Goal: Task Accomplishment & Management: Complete application form

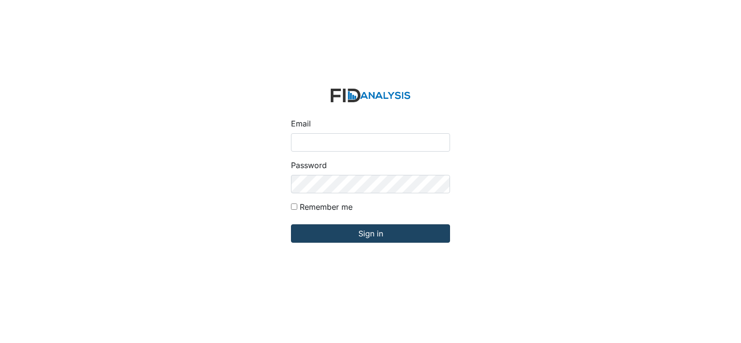
type input "[PERSON_NAME][EMAIL_ADDRESS][DOMAIN_NAME]"
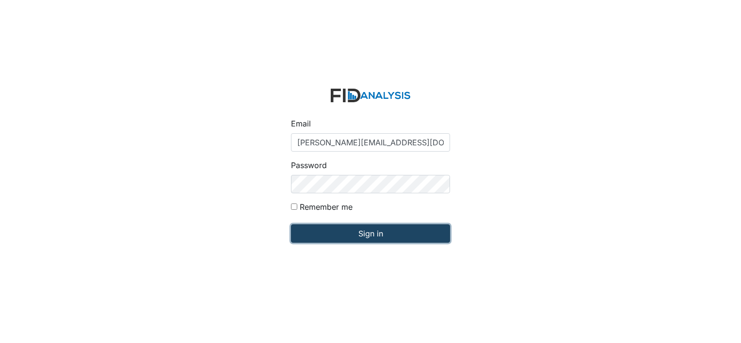
click at [411, 239] on input "Sign in" at bounding box center [370, 233] width 159 height 18
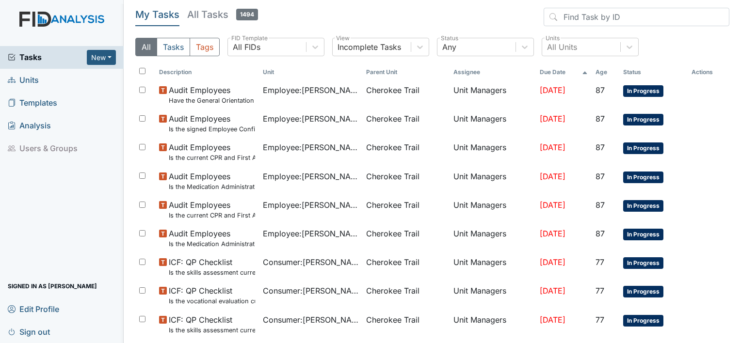
click at [39, 83] on link "Units" at bounding box center [62, 80] width 124 height 23
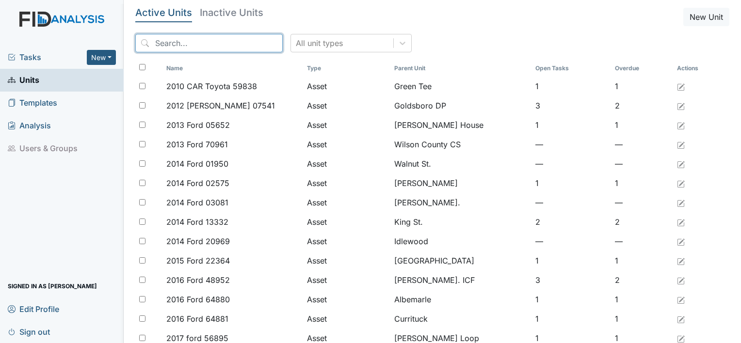
click at [167, 43] on input "search" at bounding box center [208, 43] width 147 height 18
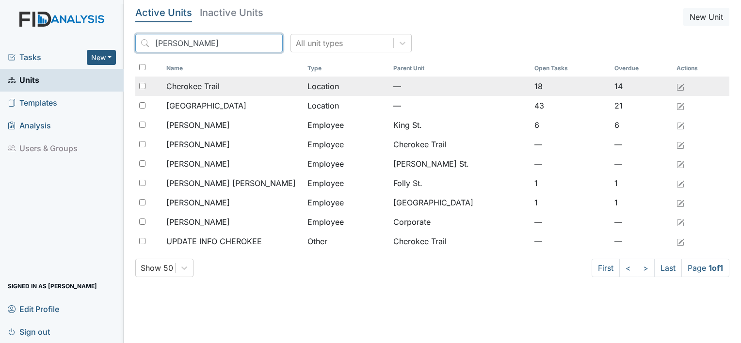
type input "Cher"
click at [186, 87] on span "Cherokee Trail" at bounding box center [192, 86] width 53 height 12
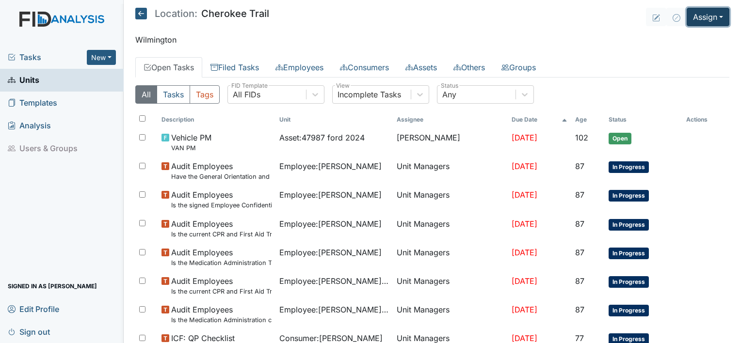
click at [714, 16] on button "Assign" at bounding box center [707, 17] width 43 height 18
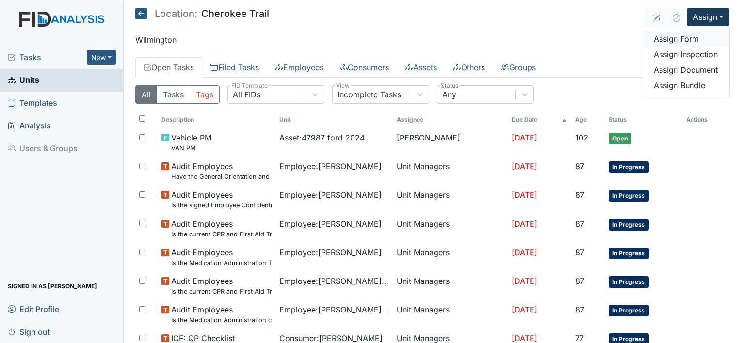
click at [692, 41] on link "Assign Form" at bounding box center [685, 39] width 87 height 16
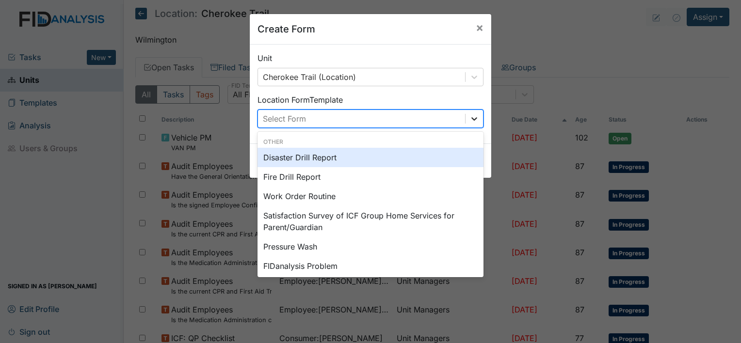
click at [471, 120] on icon at bounding box center [474, 119] width 10 height 10
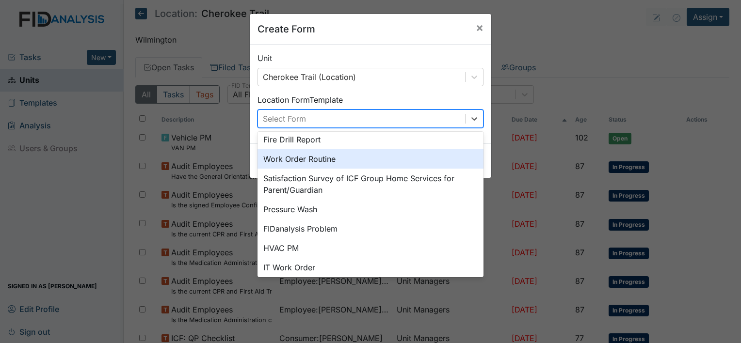
scroll to position [120, 0]
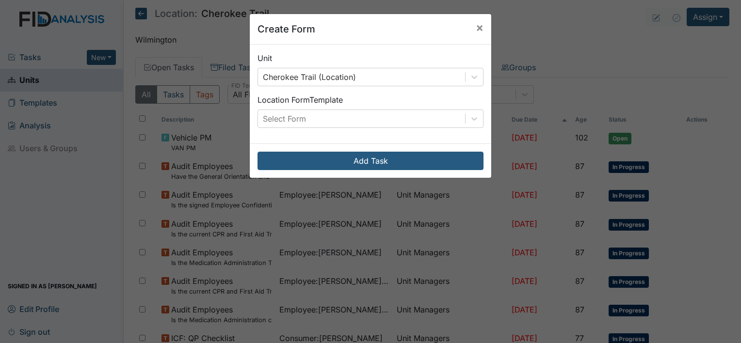
click at [463, 97] on div "Location Form Template Select Form" at bounding box center [370, 111] width 226 height 34
click at [476, 26] on span "×" at bounding box center [480, 27] width 8 height 14
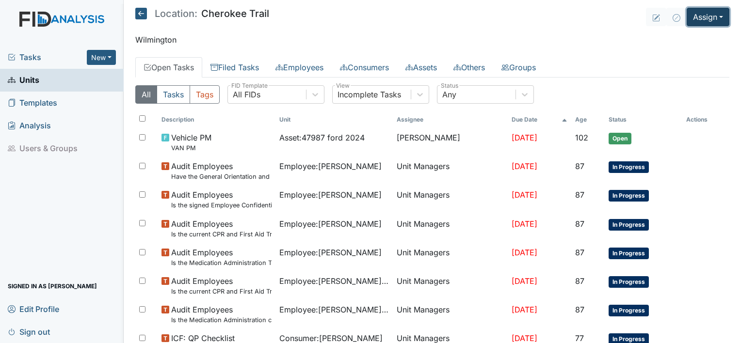
click at [701, 14] on button "Assign" at bounding box center [707, 17] width 43 height 18
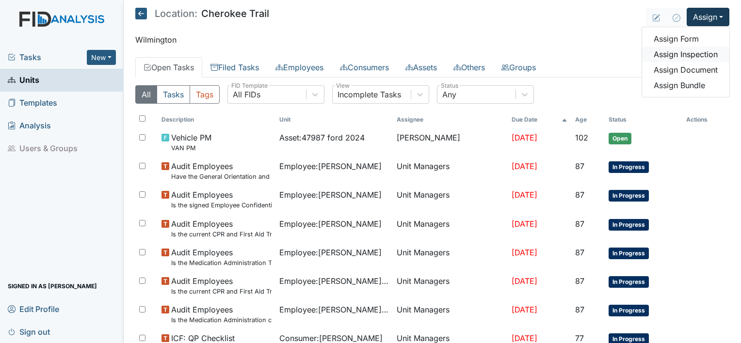
click at [682, 54] on link "Assign Inspection" at bounding box center [685, 55] width 87 height 16
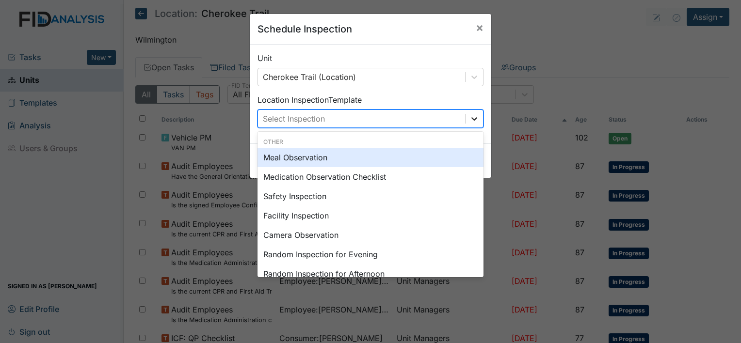
click at [473, 121] on icon at bounding box center [474, 119] width 10 height 10
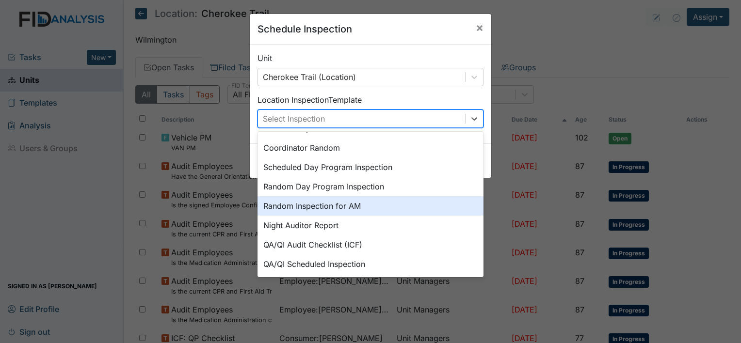
scroll to position [167, 0]
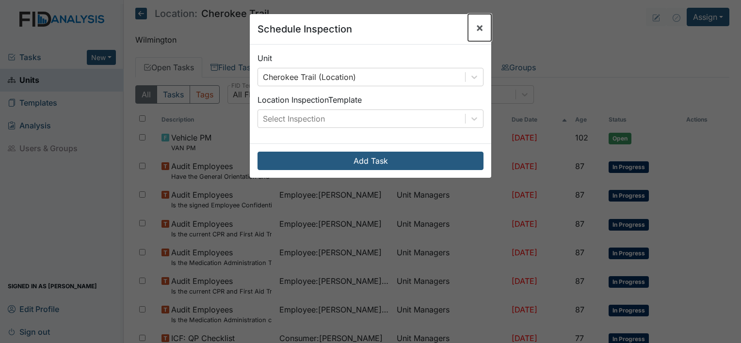
drag, startPoint x: 475, startPoint y: 31, endPoint x: 520, endPoint y: 16, distance: 46.8
click at [476, 30] on span "×" at bounding box center [480, 27] width 8 height 14
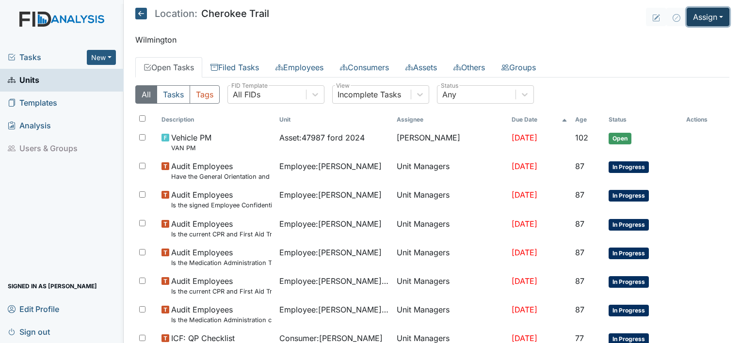
click at [716, 13] on button "Assign" at bounding box center [707, 17] width 43 height 18
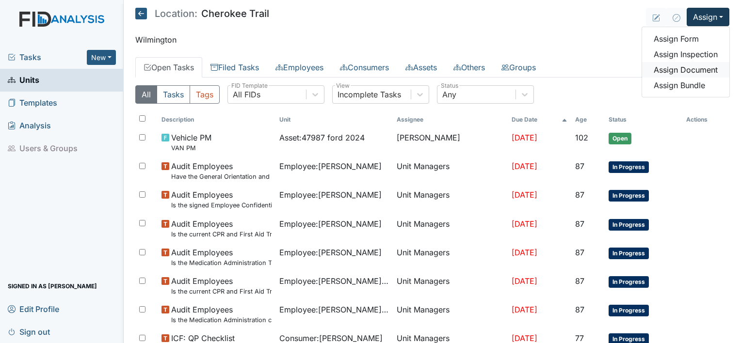
click at [679, 68] on link "Assign Document" at bounding box center [685, 70] width 87 height 16
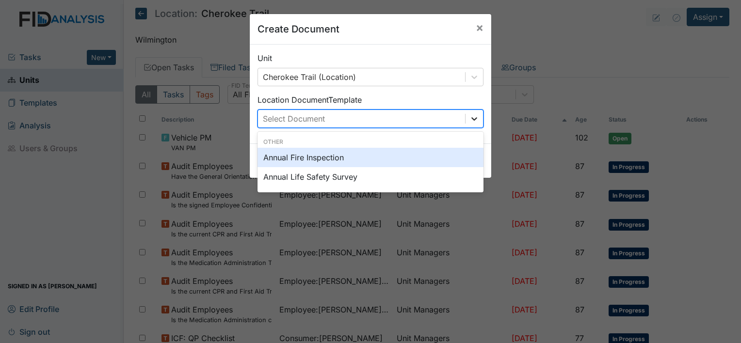
click at [472, 112] on div at bounding box center [473, 118] width 17 height 17
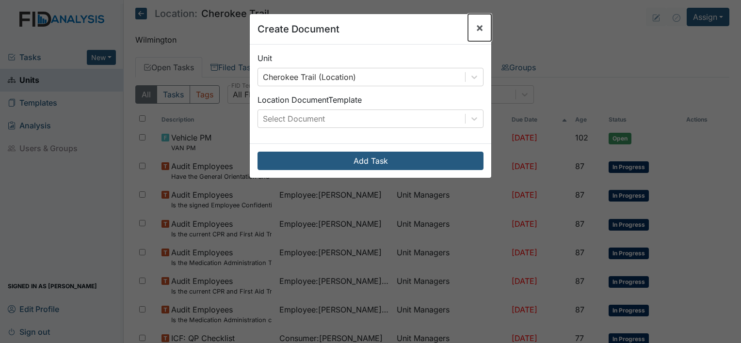
click at [480, 27] on button "×" at bounding box center [479, 27] width 23 height 27
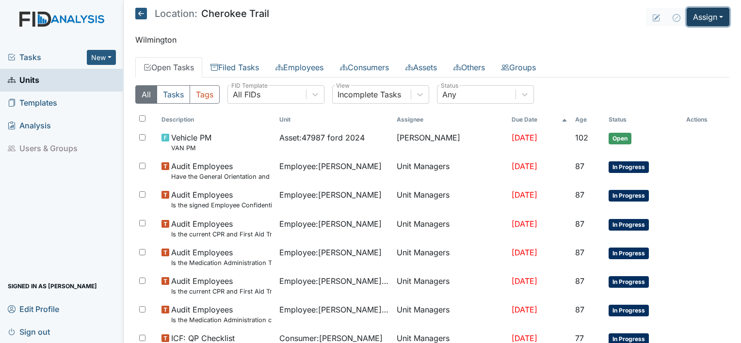
click at [706, 19] on button "Assign" at bounding box center [707, 17] width 43 height 18
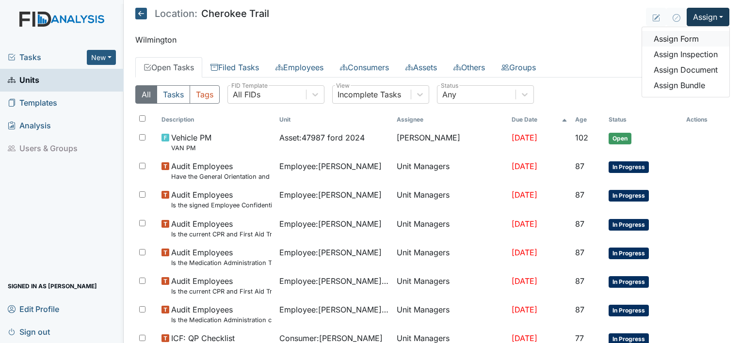
click at [684, 39] on link "Assign Form" at bounding box center [685, 39] width 87 height 16
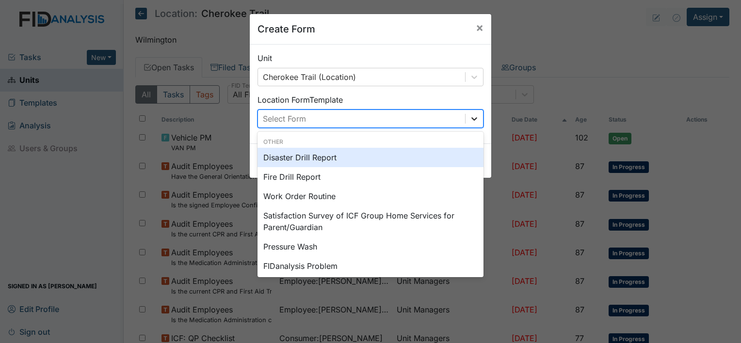
click at [471, 119] on icon at bounding box center [474, 118] width 6 height 3
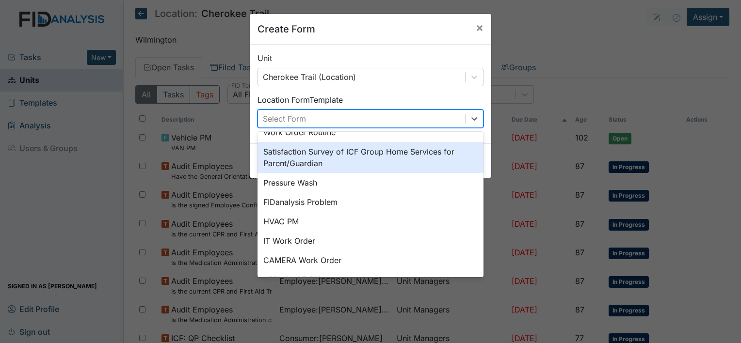
scroll to position [120, 0]
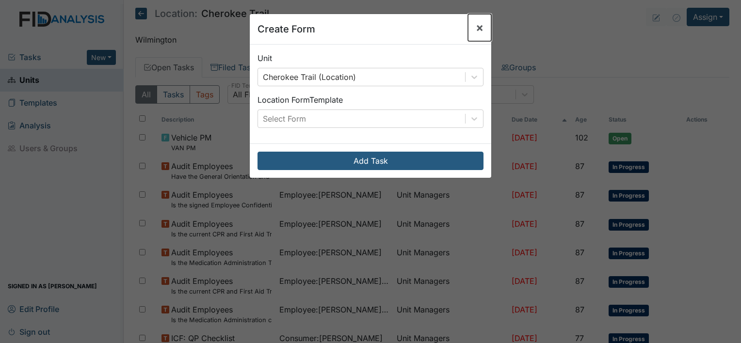
click at [480, 29] on button "×" at bounding box center [479, 27] width 23 height 27
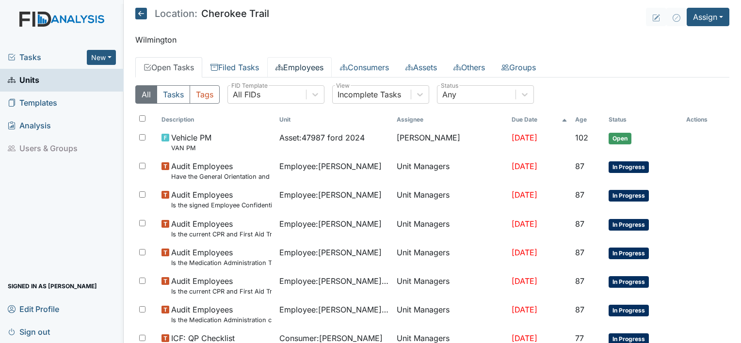
click at [299, 65] on link "Employees" at bounding box center [299, 67] width 64 height 20
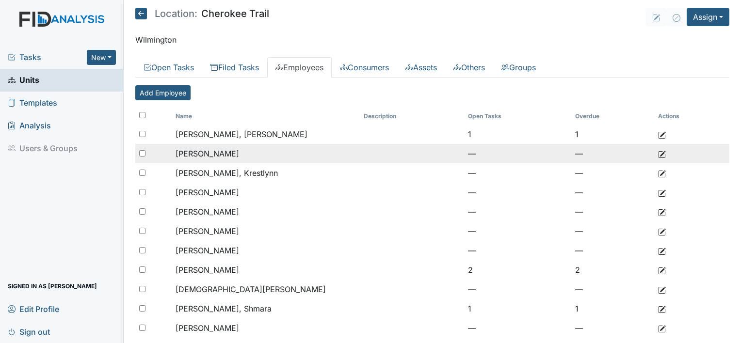
click at [248, 157] on td "[PERSON_NAME]" at bounding box center [266, 153] width 189 height 19
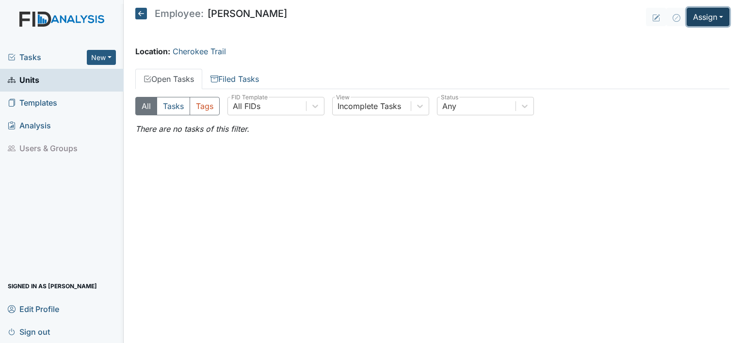
click at [711, 23] on button "Assign" at bounding box center [707, 17] width 43 height 18
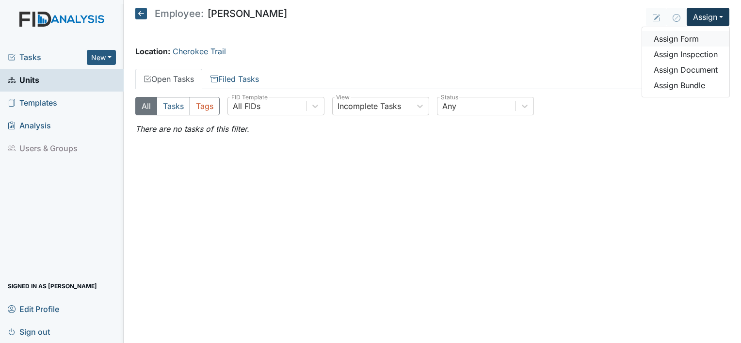
click at [698, 43] on link "Assign Form" at bounding box center [685, 39] width 87 height 16
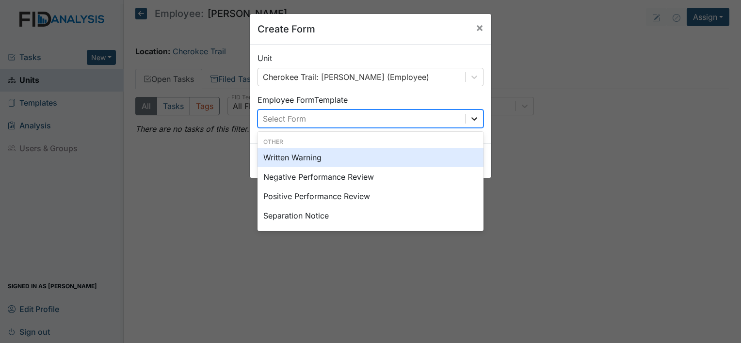
click at [469, 122] on icon at bounding box center [474, 119] width 10 height 10
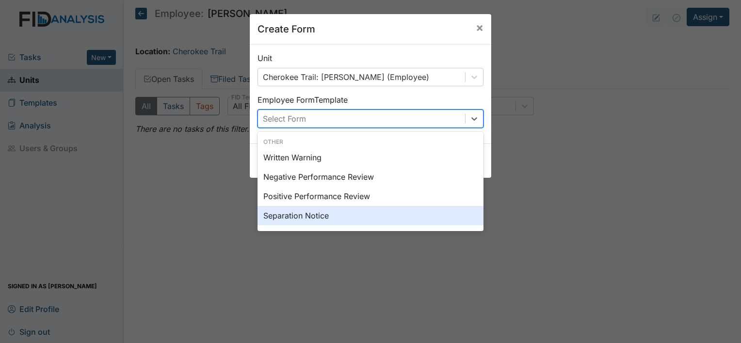
click at [322, 221] on div "Separation Notice" at bounding box center [370, 215] width 226 height 19
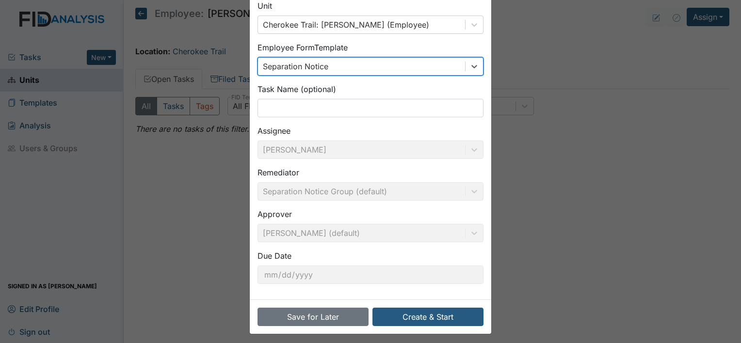
scroll to position [56, 0]
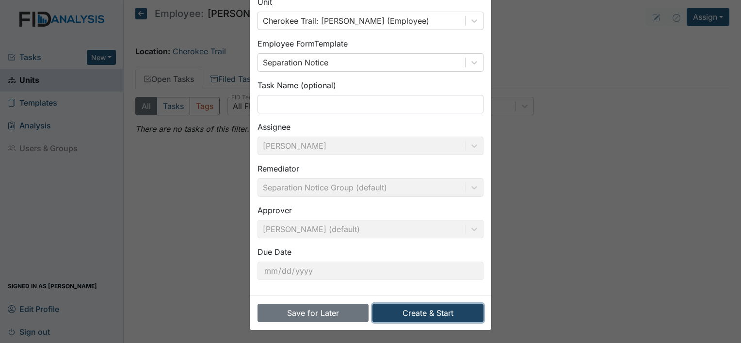
click at [411, 308] on button "Create & Start" at bounding box center [427, 313] width 111 height 18
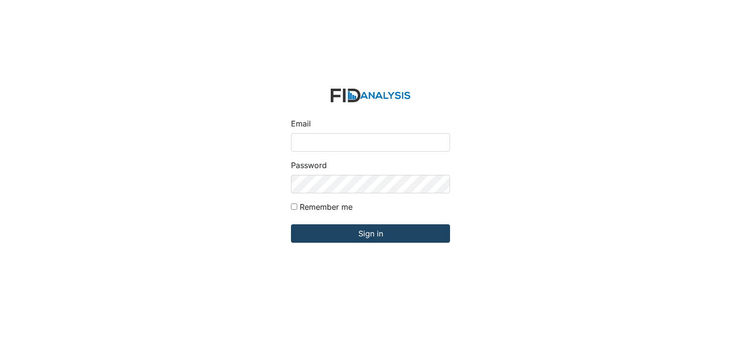
type input "[PERSON_NAME][EMAIL_ADDRESS][DOMAIN_NAME]"
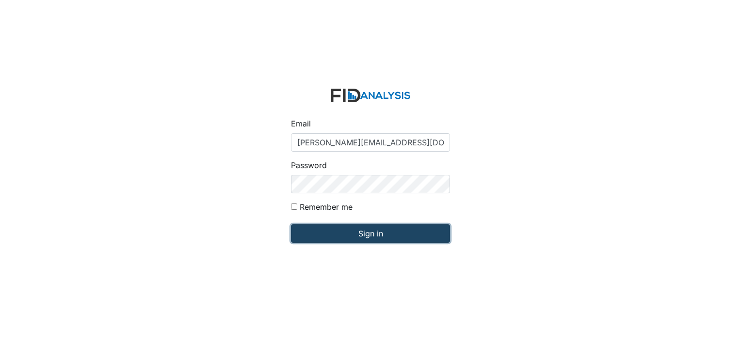
click at [378, 228] on input "Sign in" at bounding box center [370, 233] width 159 height 18
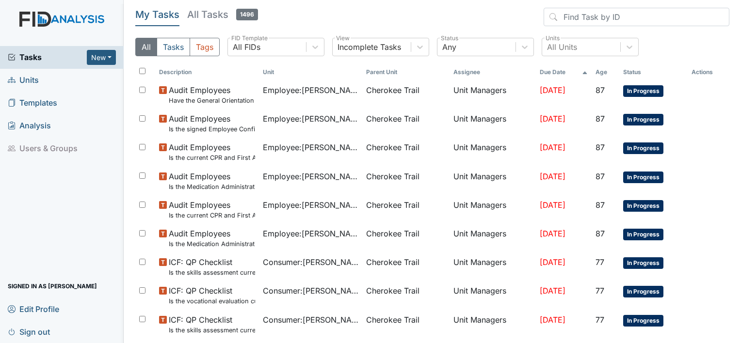
click at [33, 78] on span "Units" at bounding box center [23, 80] width 31 height 15
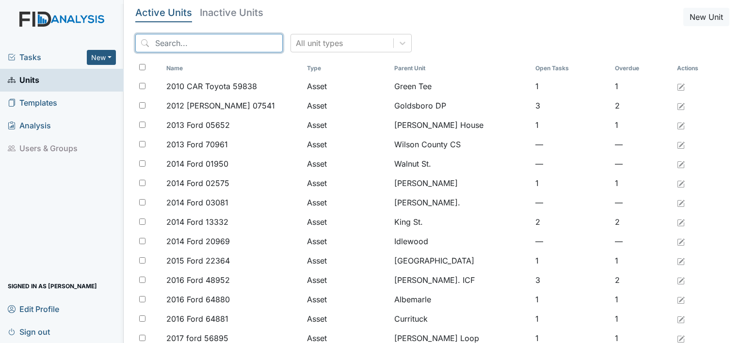
click at [167, 43] on input "search" at bounding box center [208, 43] width 147 height 18
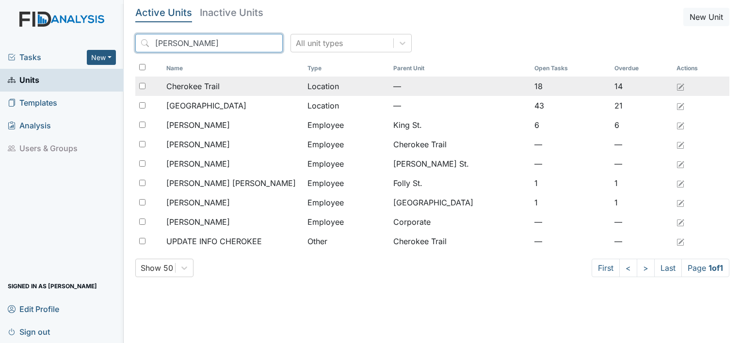
type input "[PERSON_NAME]"
click at [213, 85] on span "Cherokee Trail" at bounding box center [192, 86] width 53 height 12
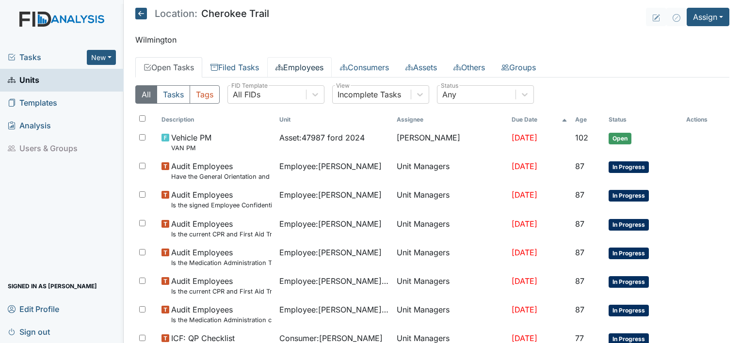
click at [316, 68] on link "Employees" at bounding box center [299, 67] width 64 height 20
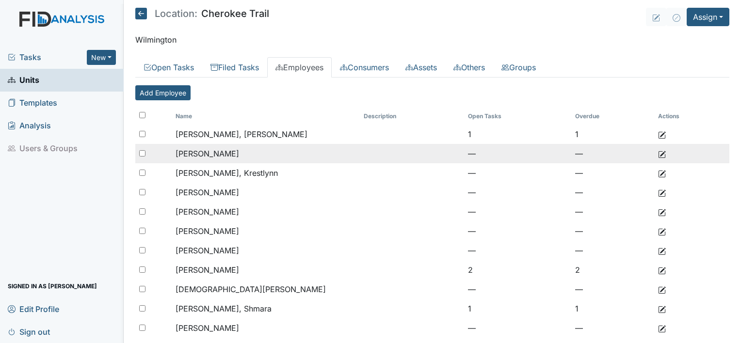
click at [239, 155] on span "[PERSON_NAME]" at bounding box center [207, 154] width 64 height 10
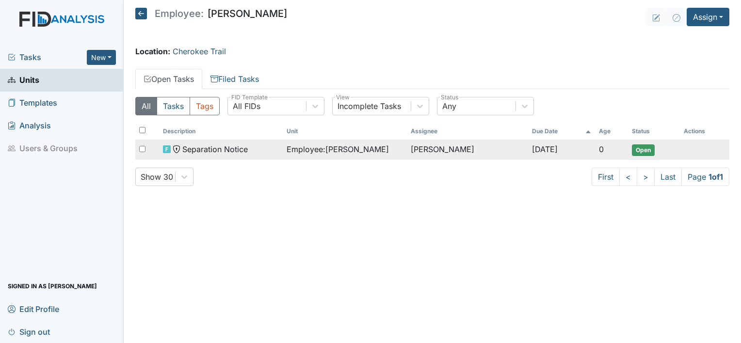
click at [289, 151] on span "Employee : [PERSON_NAME]" at bounding box center [337, 149] width 102 height 12
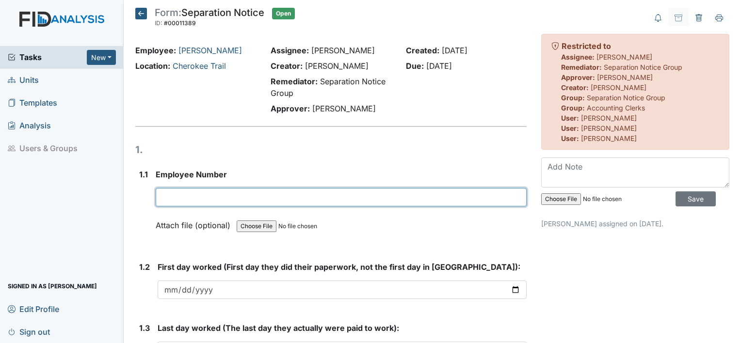
click at [188, 201] on input "text" at bounding box center [341, 197] width 371 height 18
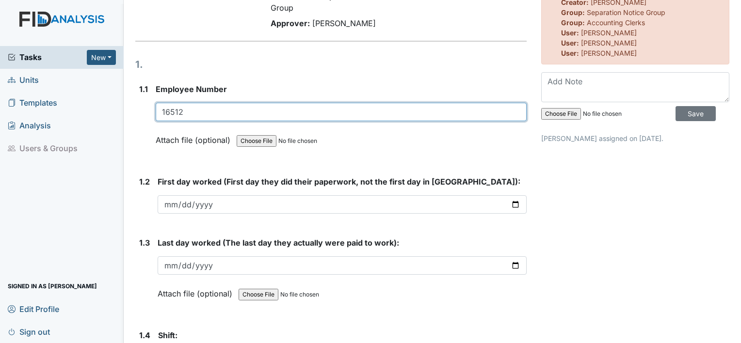
scroll to position [97, 0]
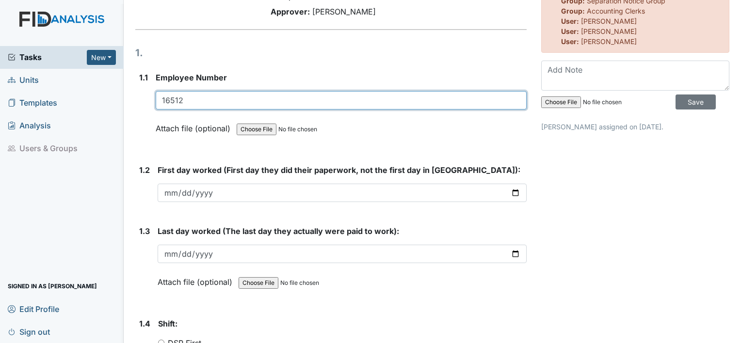
type input "16512"
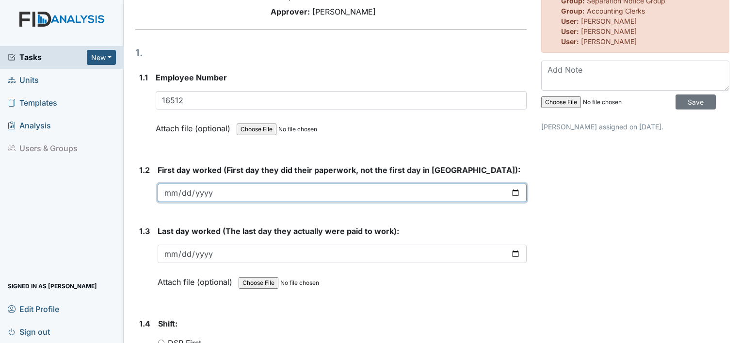
click at [175, 191] on input "date" at bounding box center [342, 193] width 369 height 18
type input "0200-07-11"
click at [174, 191] on input "date" at bounding box center [342, 193] width 369 height 18
type input "[DATE]"
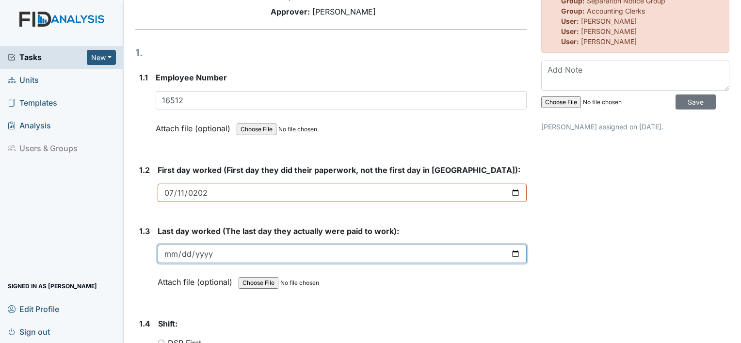
click at [183, 255] on input "date" at bounding box center [342, 254] width 369 height 18
click at [169, 254] on input "date" at bounding box center [342, 254] width 369 height 18
type input "0022-08-23"
click at [169, 254] on input "date" at bounding box center [342, 254] width 369 height 18
type input "[DATE]"
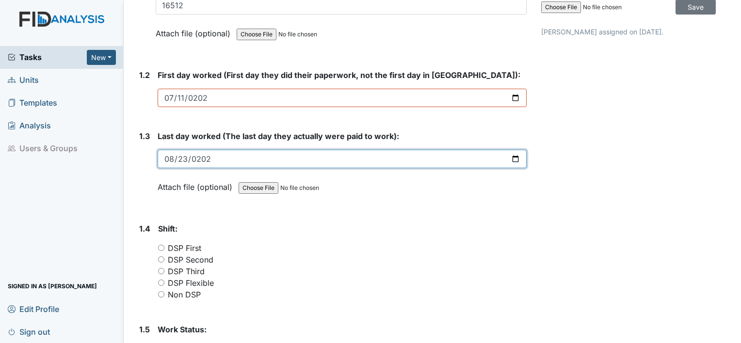
scroll to position [194, 0]
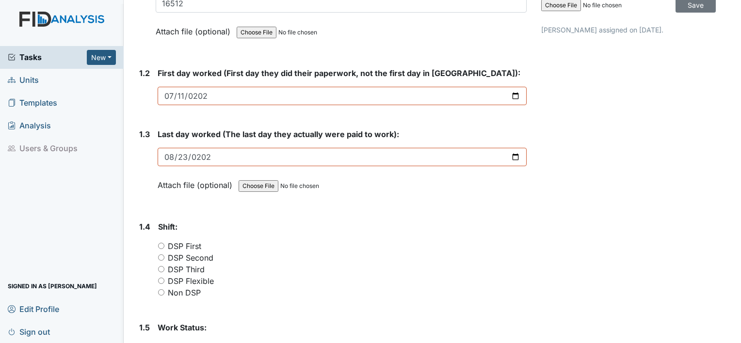
click at [159, 256] on input "DSP Second" at bounding box center [161, 257] width 6 height 6
radio input "true"
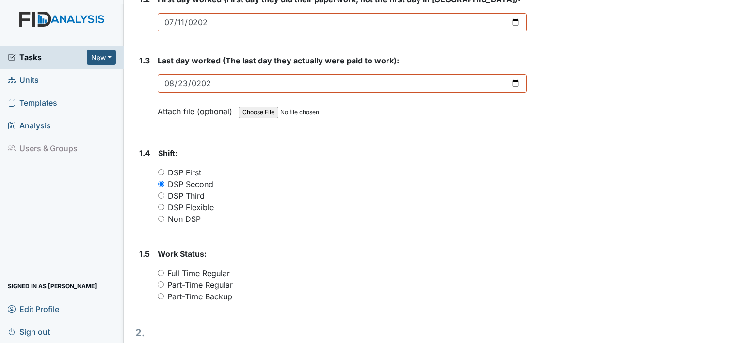
scroll to position [291, 0]
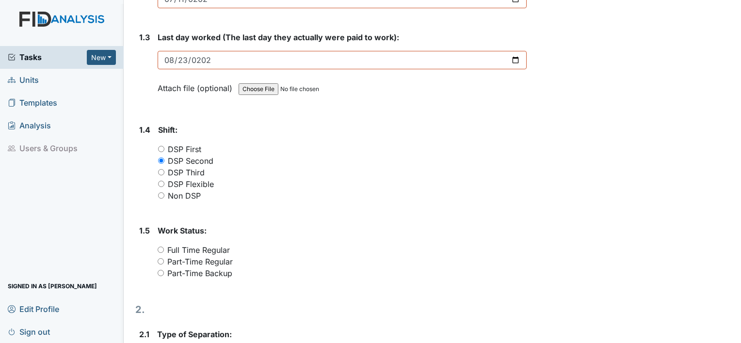
click at [157, 260] on div "1.5 Work Status: You must select one of the below options. Full Time Regular Pa…" at bounding box center [330, 256] width 391 height 62
click at [162, 261] on input "Part-Time Regular" at bounding box center [161, 261] width 6 height 6
radio input "true"
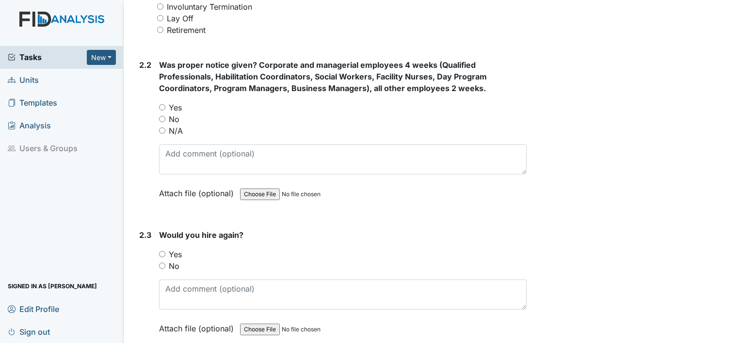
scroll to position [679, 0]
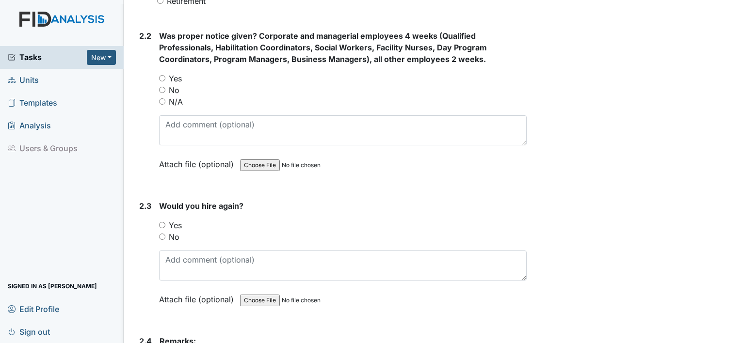
click at [166, 235] on div "No" at bounding box center [342, 237] width 367 height 12
click at [159, 234] on input "No" at bounding box center [162, 237] width 6 height 6
radio input "true"
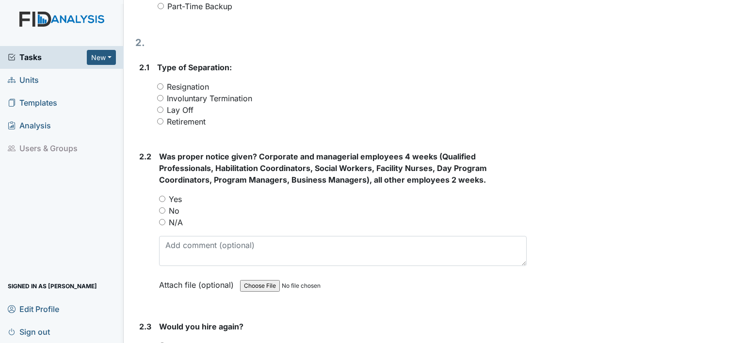
scroll to position [557, 0]
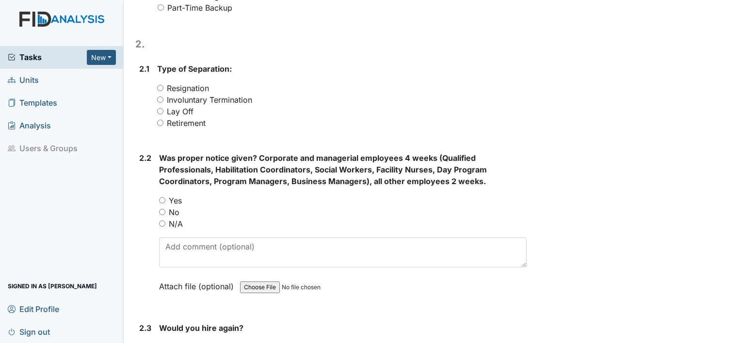
click at [159, 101] on input "Involuntary Termination" at bounding box center [160, 99] width 6 height 6
radio input "true"
click at [162, 207] on div "No" at bounding box center [342, 213] width 367 height 12
click at [161, 213] on input "No" at bounding box center [162, 212] width 6 height 6
radio input "true"
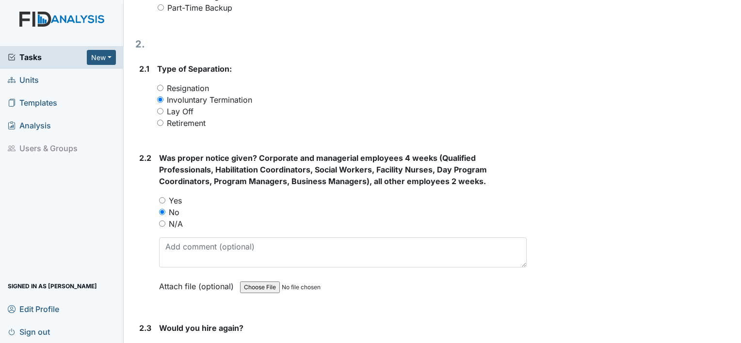
click at [159, 83] on div "Resignation" at bounding box center [341, 88] width 369 height 12
click at [160, 87] on input "Resignation" at bounding box center [160, 88] width 6 height 6
radio input "true"
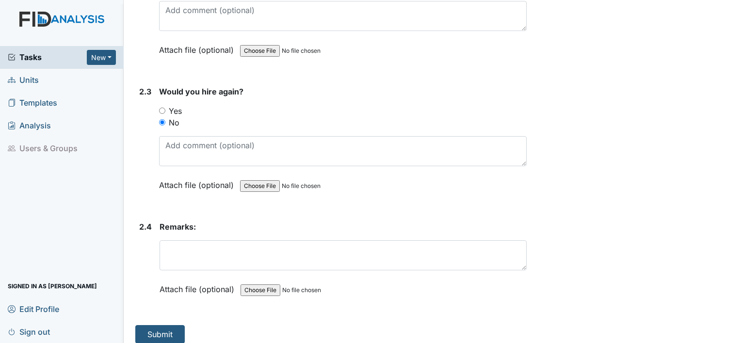
scroll to position [799, 0]
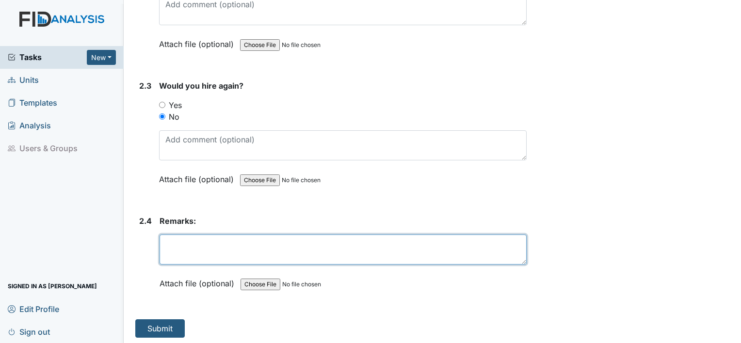
click at [169, 247] on textarea at bounding box center [342, 250] width 367 height 30
type textarea "C"
type textarea "S"
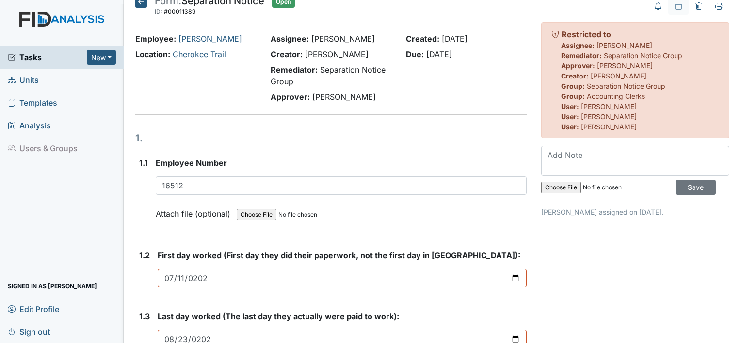
scroll to position [0, 0]
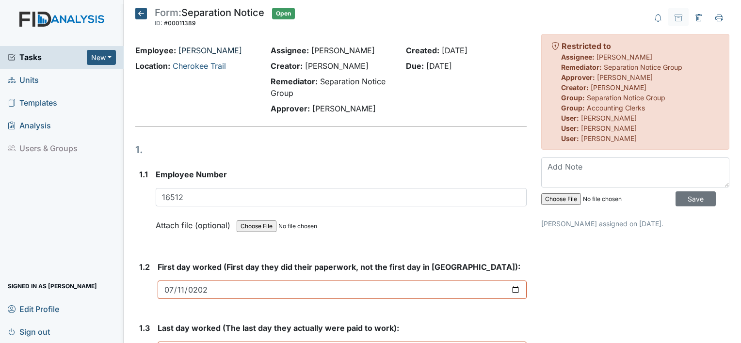
drag, startPoint x: 248, startPoint y: 48, endPoint x: 179, endPoint y: 51, distance: 69.4
click at [179, 51] on div "Employee: [PERSON_NAME]" at bounding box center [195, 51] width 121 height 12
drag, startPoint x: 179, startPoint y: 51, endPoint x: 182, endPoint y: 47, distance: 5.2
copy link "[PERSON_NAME]"
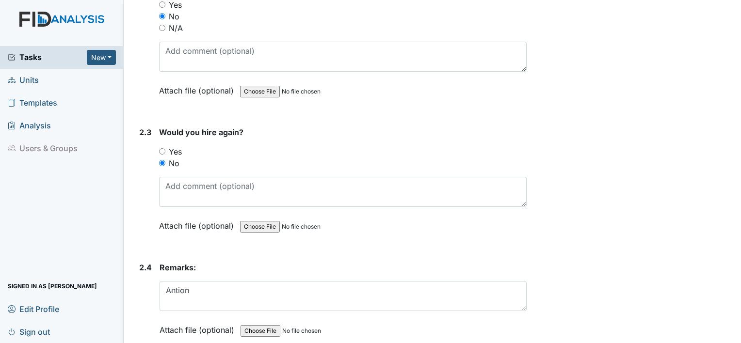
scroll to position [799, 0]
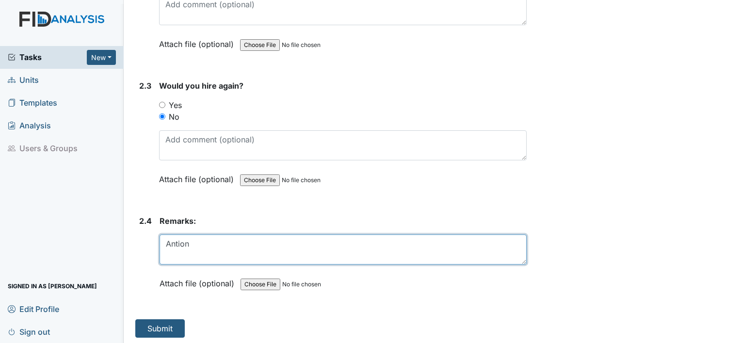
click at [194, 244] on textarea "Antion" at bounding box center [342, 250] width 367 height 30
type textarea "A"
paste textarea "[PERSON_NAME]"
click at [198, 242] on textarea "[PERSON_NAME]" at bounding box center [342, 250] width 367 height 30
click at [204, 239] on textarea "[PERSON_NAME]" at bounding box center [342, 250] width 367 height 30
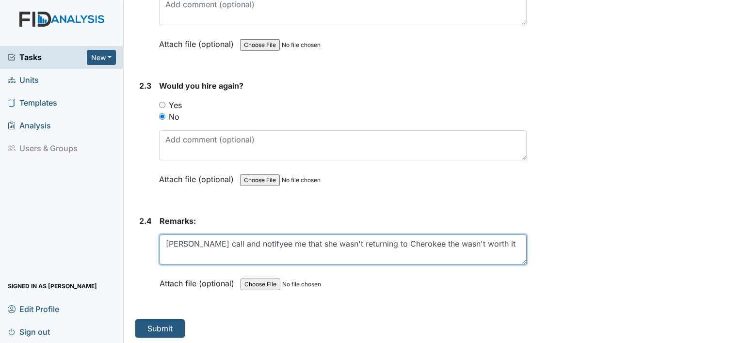
click at [335, 239] on textarea "[PERSON_NAME] call and notifyee me that she wasn't returning to Cherokee the wa…" at bounding box center [342, 250] width 367 height 30
click at [337, 241] on textarea "[PERSON_NAME] call and notifyee me that she wasn't returning to Cherokee the wa…" at bounding box center [342, 250] width 367 height 30
click at [447, 242] on textarea "[PERSON_NAME] call and notifyee me that she will not be returning to Cherokee t…" at bounding box center [342, 250] width 367 height 30
click at [169, 250] on textarea "[PERSON_NAME] call and notifyee me that she will not be returning to Cherokee t…" at bounding box center [342, 250] width 367 height 30
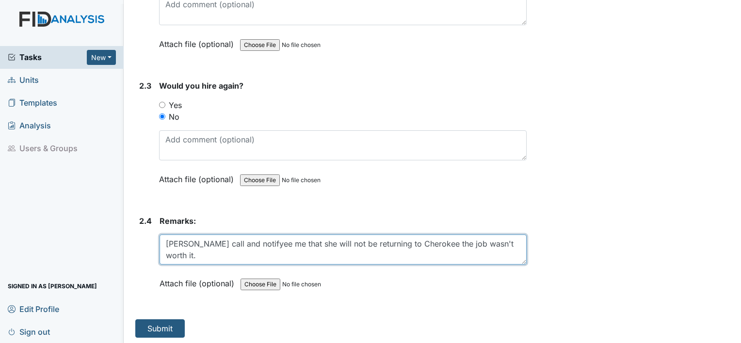
click at [430, 244] on textarea "[PERSON_NAME] call and notifyee me that she will not be returning to Cherokee t…" at bounding box center [342, 250] width 367 height 30
click at [432, 242] on textarea "[PERSON_NAME] call and notifyee me that she will not be returning to Cherokee t…" at bounding box center [342, 250] width 367 height 30
click at [177, 254] on textarea "[PERSON_NAME] call and notifyee me that she will not be returning back to work …" at bounding box center [342, 250] width 367 height 30
type textarea "[PERSON_NAME] call and notifyee me that she will not be returning back to work …"
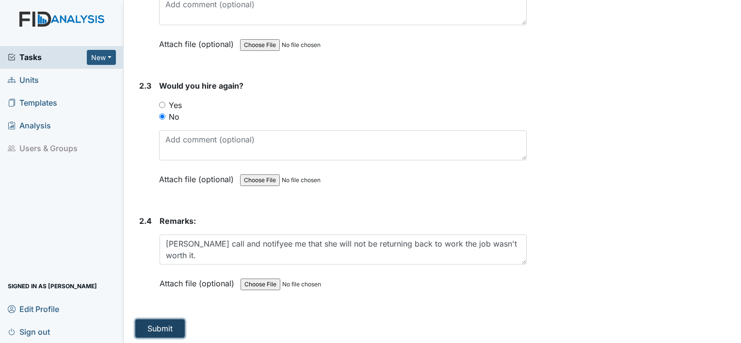
click at [149, 321] on button "Submit" at bounding box center [159, 328] width 49 height 18
